Goal: Transaction & Acquisition: Purchase product/service

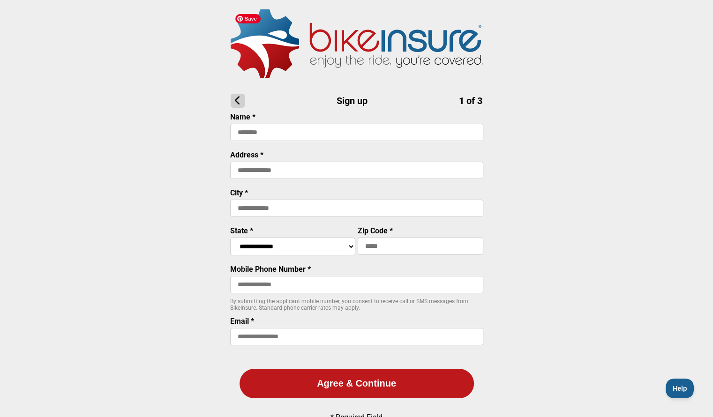
click at [339, 44] on img at bounding box center [357, 43] width 252 height 68
click at [232, 101] on icon at bounding box center [238, 101] width 14 height 14
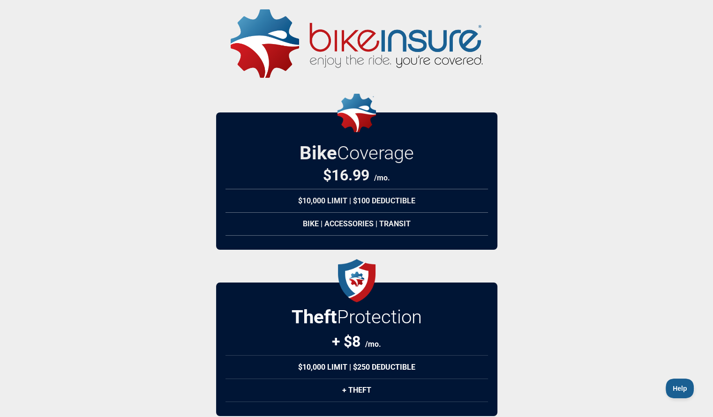
scroll to position [101, 0]
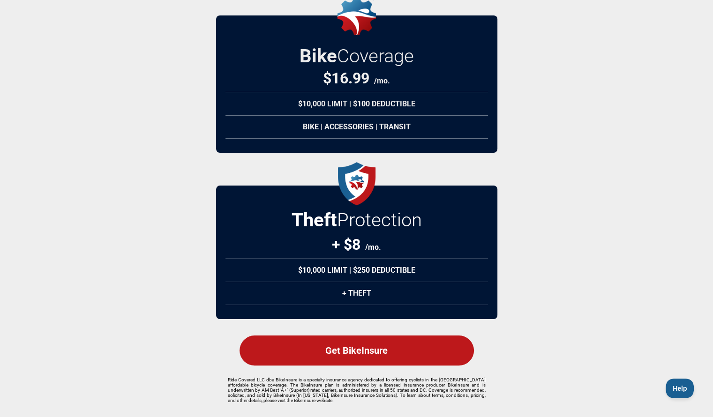
click at [313, 122] on div "Bike | Accessories | Transit" at bounding box center [357, 126] width 263 height 23
click at [344, 292] on div "+ Theft" at bounding box center [357, 293] width 263 height 23
click at [362, 77] on div "$16.99 /mo." at bounding box center [356, 78] width 67 height 18
